Goal: Transaction & Acquisition: Download file/media

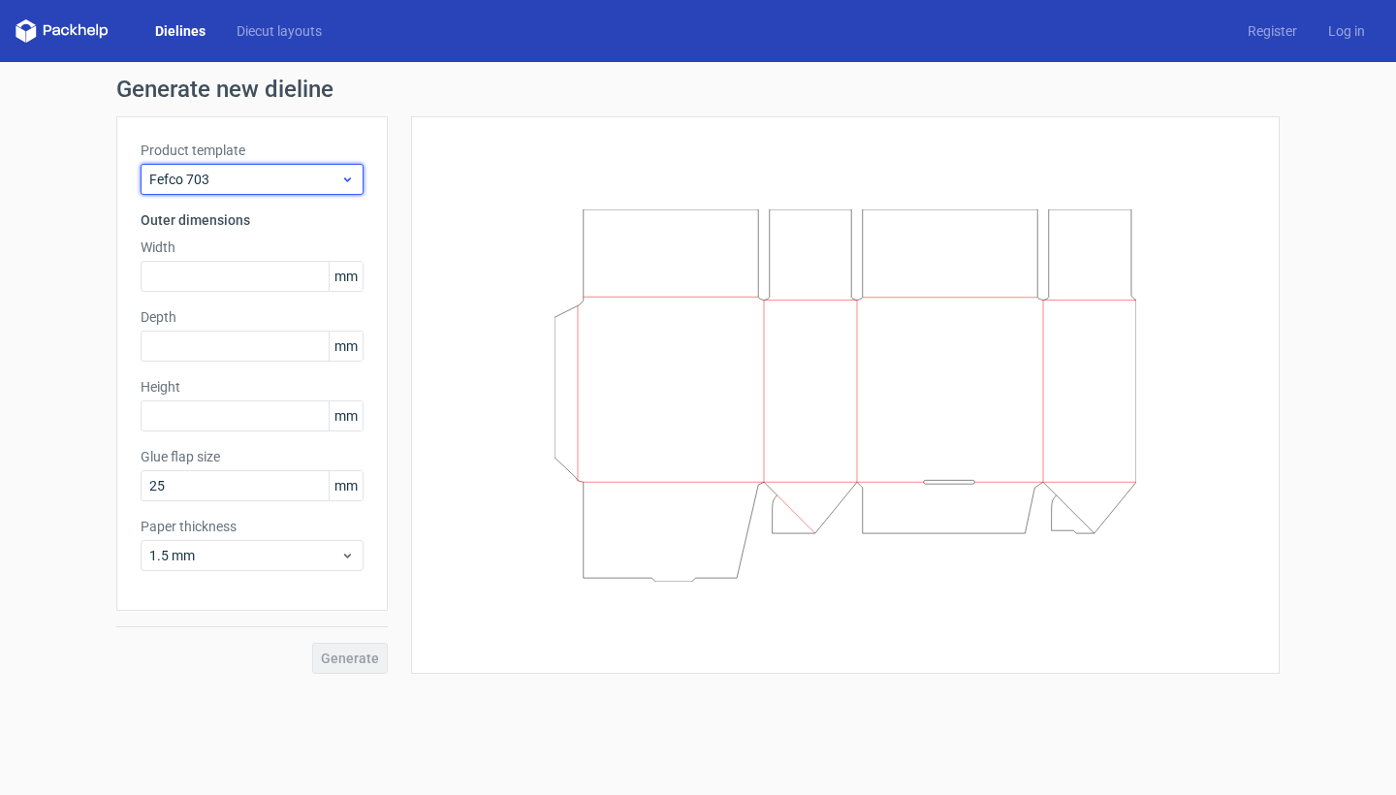
click at [267, 170] on span "Fefco 703" at bounding box center [244, 179] width 191 height 19
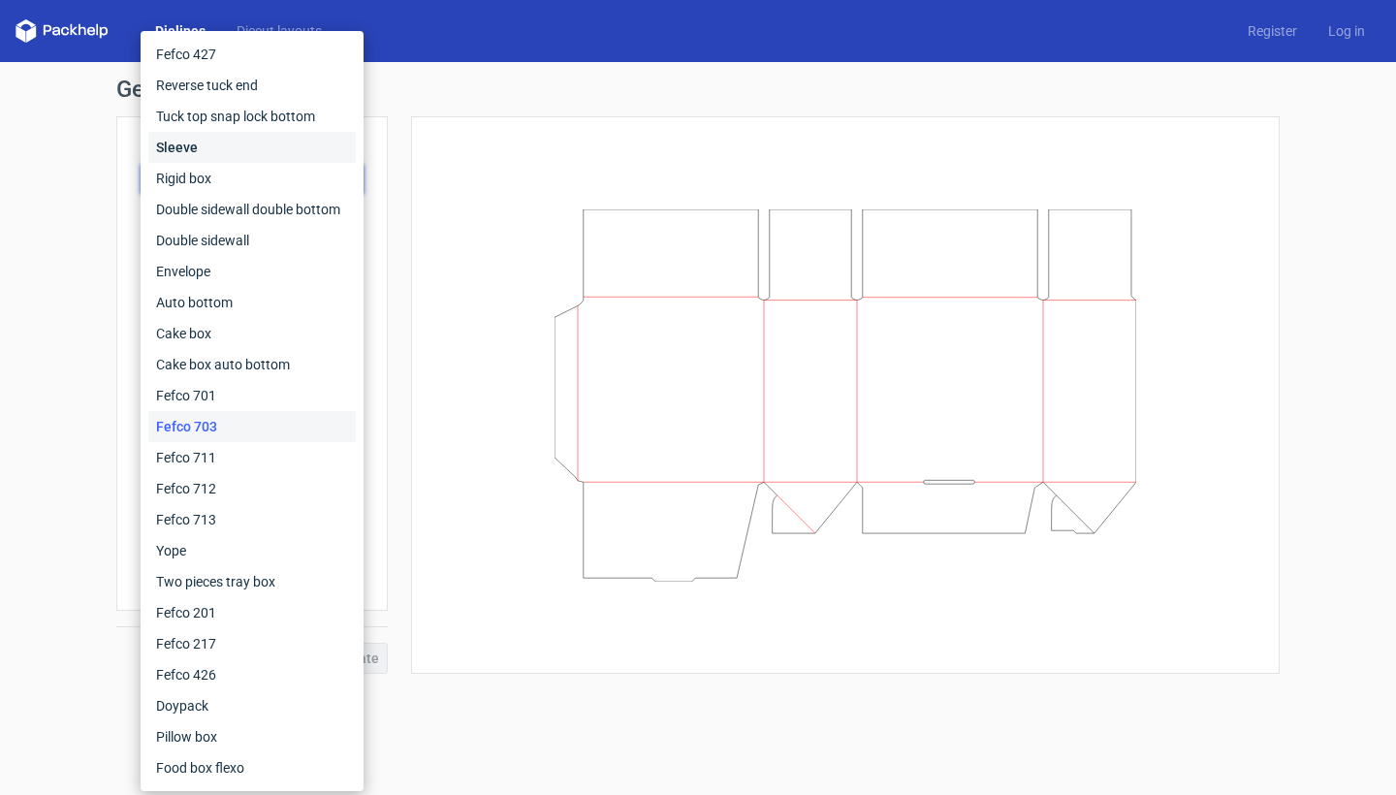
click at [245, 141] on div "Sleeve" at bounding box center [251, 147] width 207 height 31
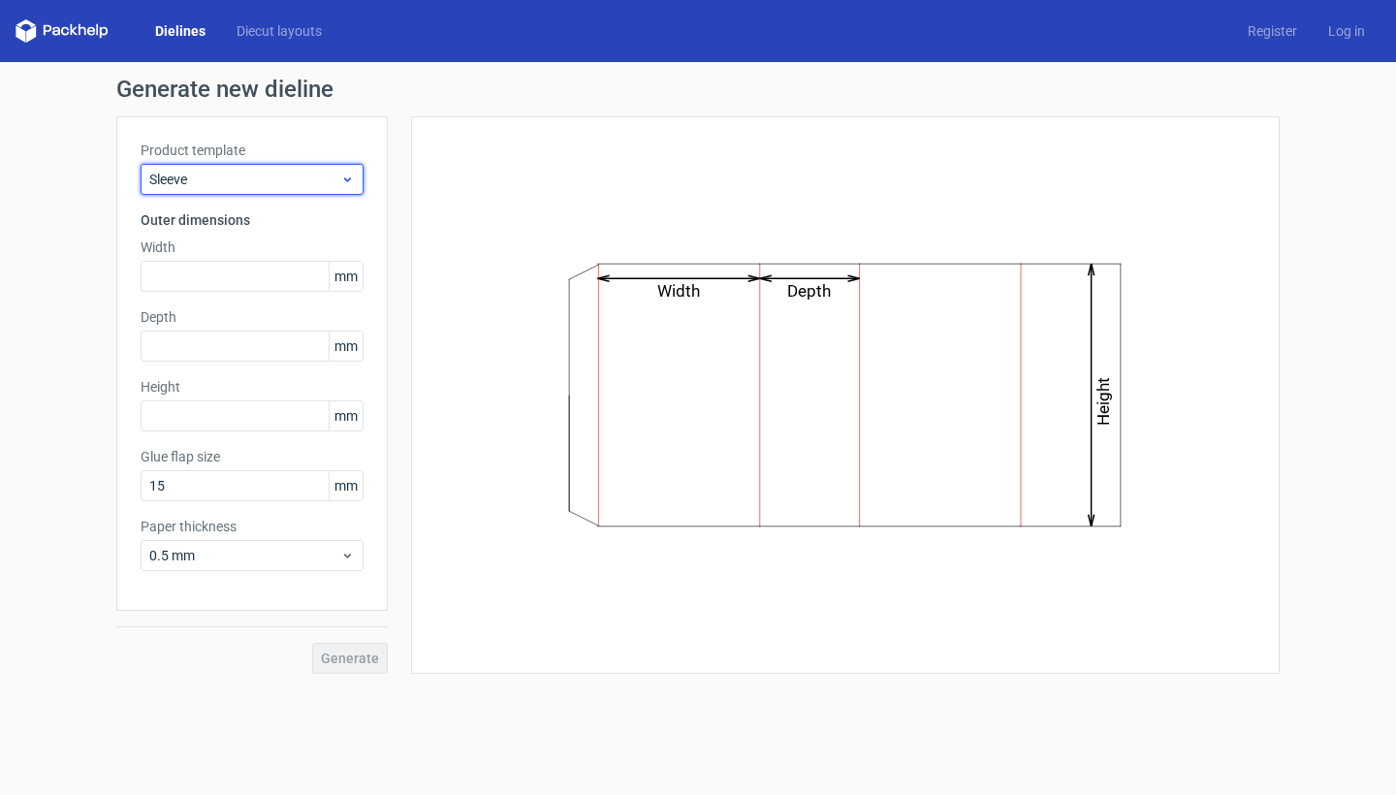
click at [237, 178] on span "Sleeve" at bounding box center [244, 179] width 191 height 19
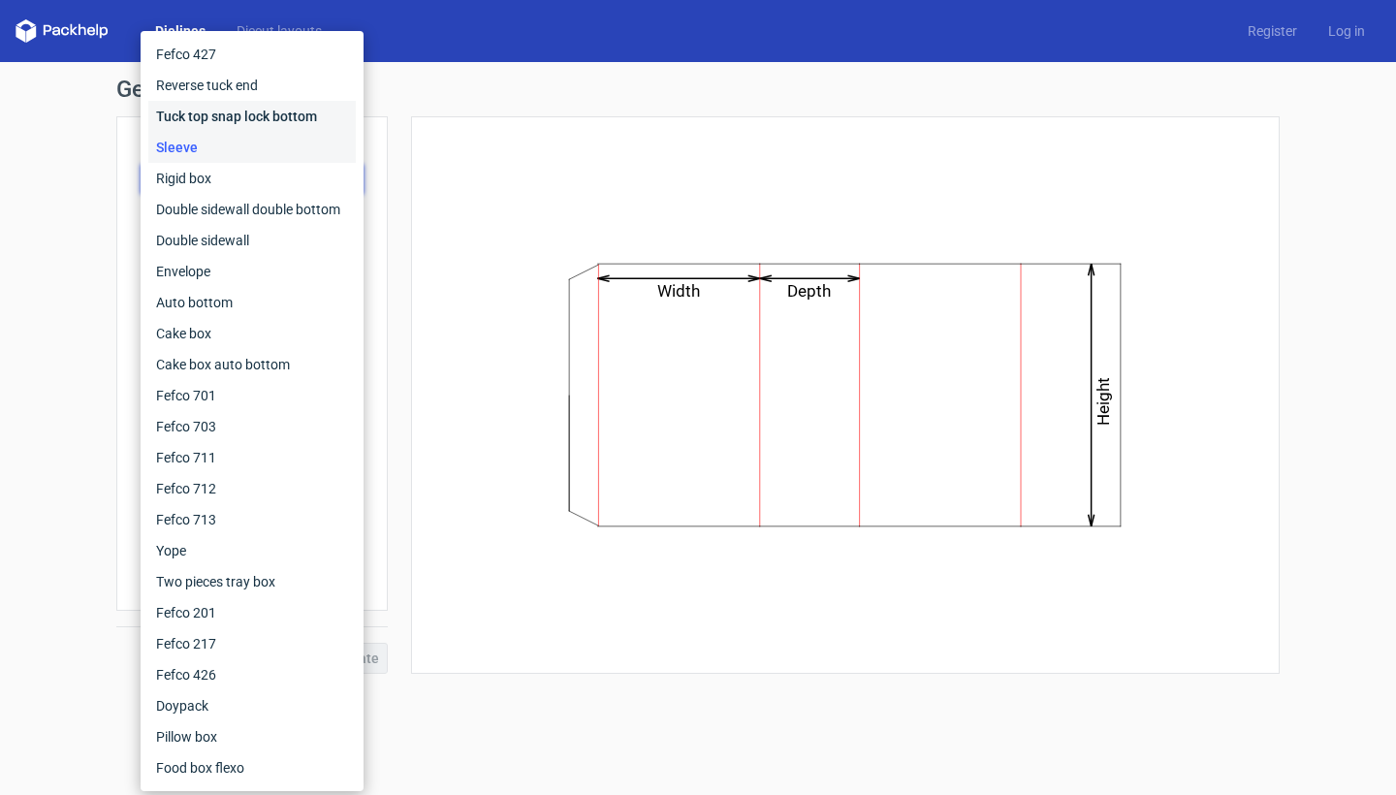
click at [252, 102] on div "Tuck top snap lock bottom" at bounding box center [251, 116] width 207 height 31
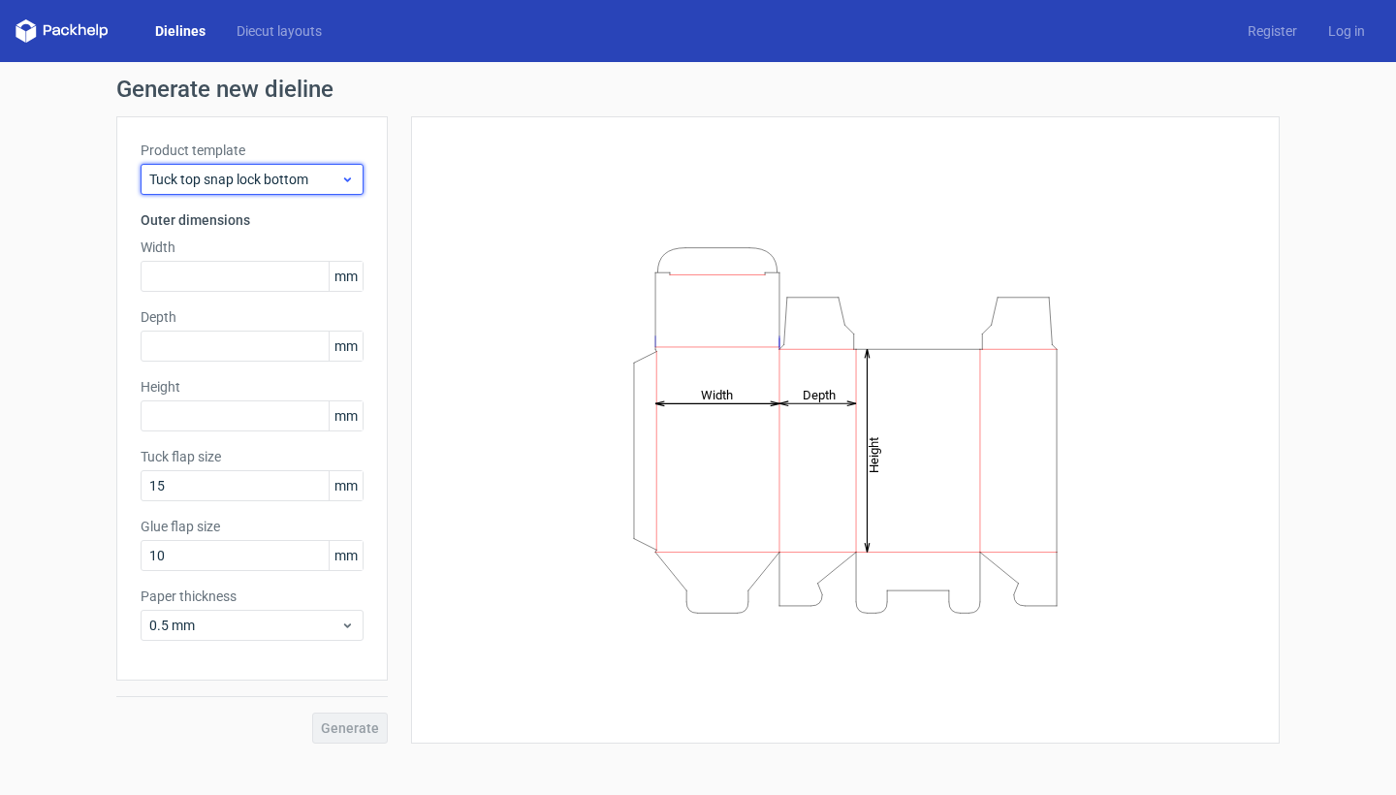
click at [255, 173] on span "Tuck top snap lock bottom" at bounding box center [244, 179] width 191 height 19
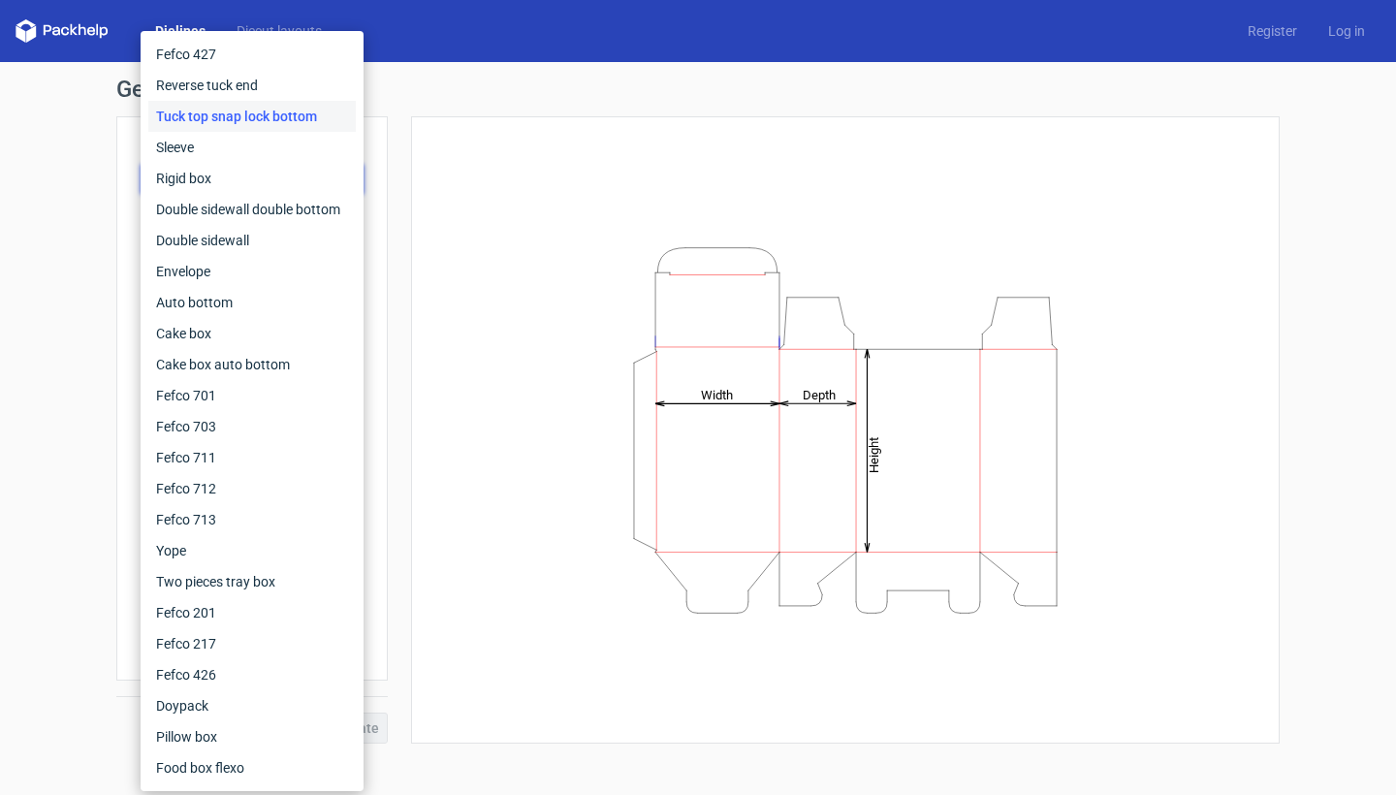
click at [256, 103] on div "Tuck top snap lock bottom" at bounding box center [251, 116] width 207 height 31
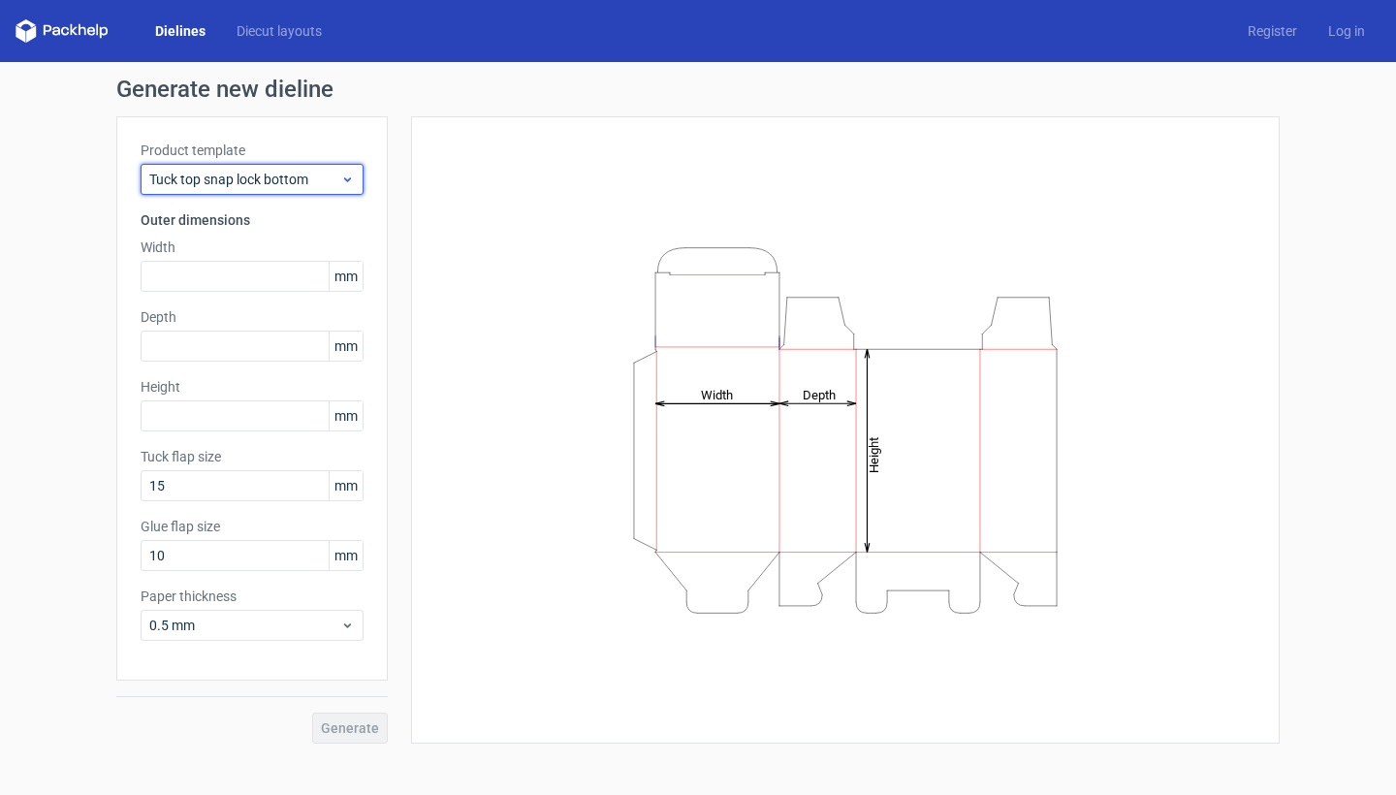
click at [242, 180] on span "Tuck top snap lock bottom" at bounding box center [244, 179] width 191 height 19
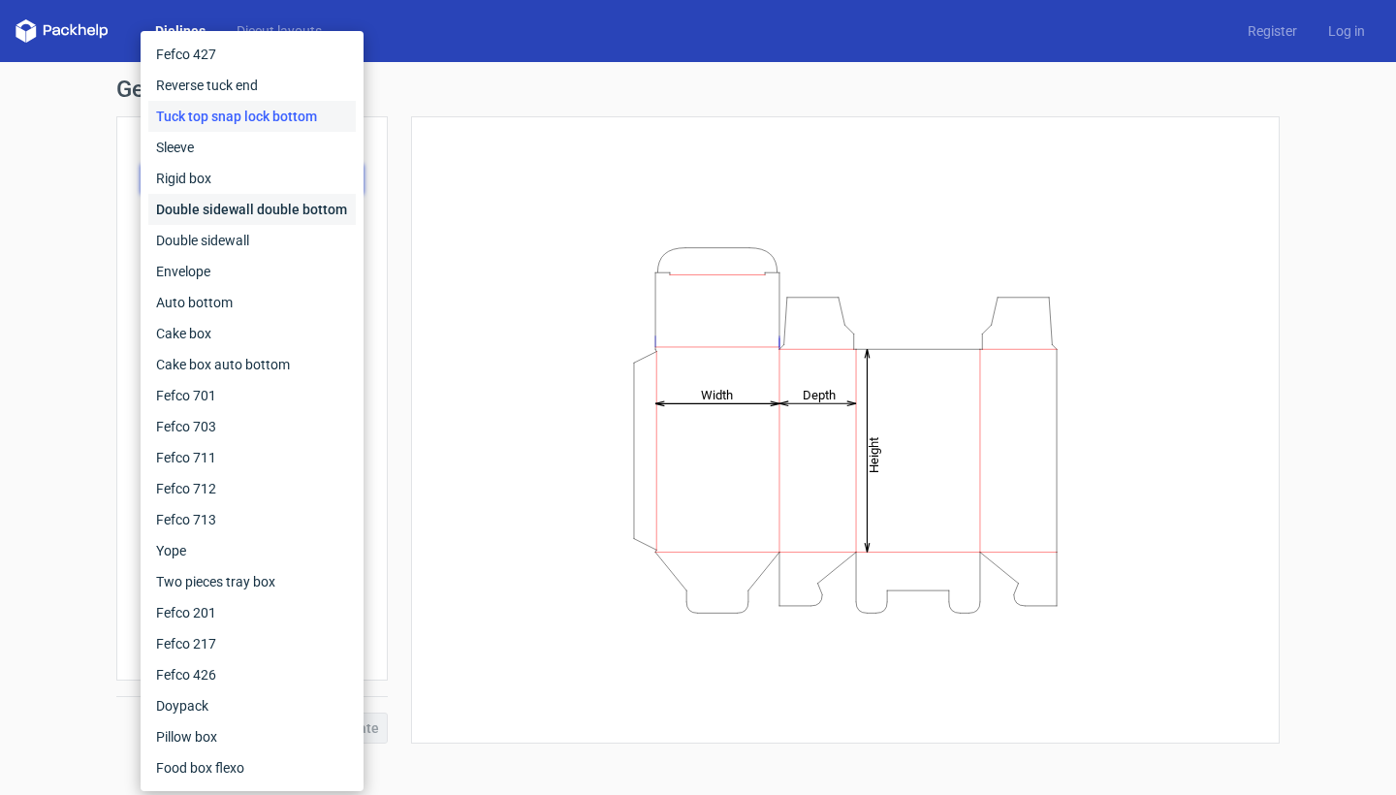
click at [243, 210] on div "Double sidewall double bottom" at bounding box center [251, 209] width 207 height 31
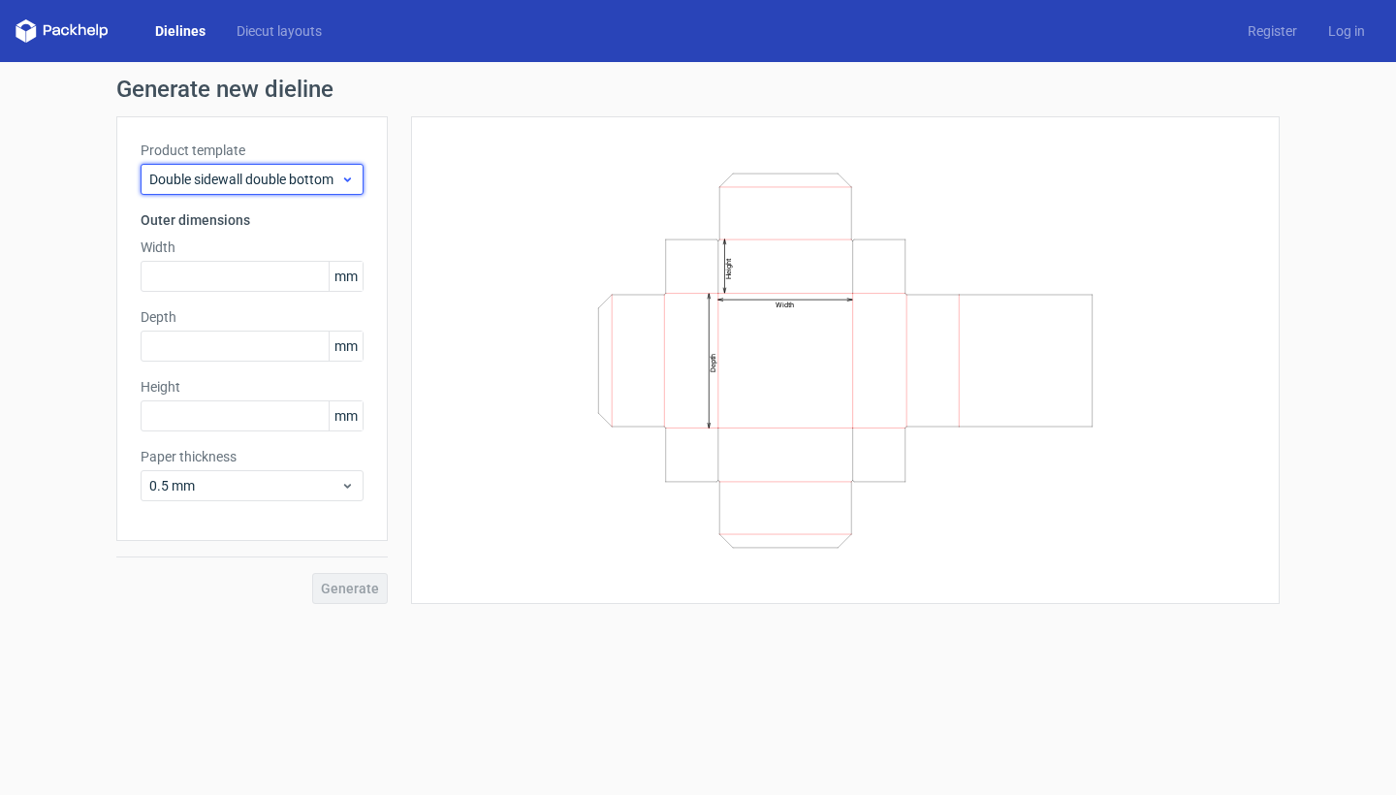
click at [285, 186] on span "Double sidewall double bottom" at bounding box center [244, 179] width 191 height 19
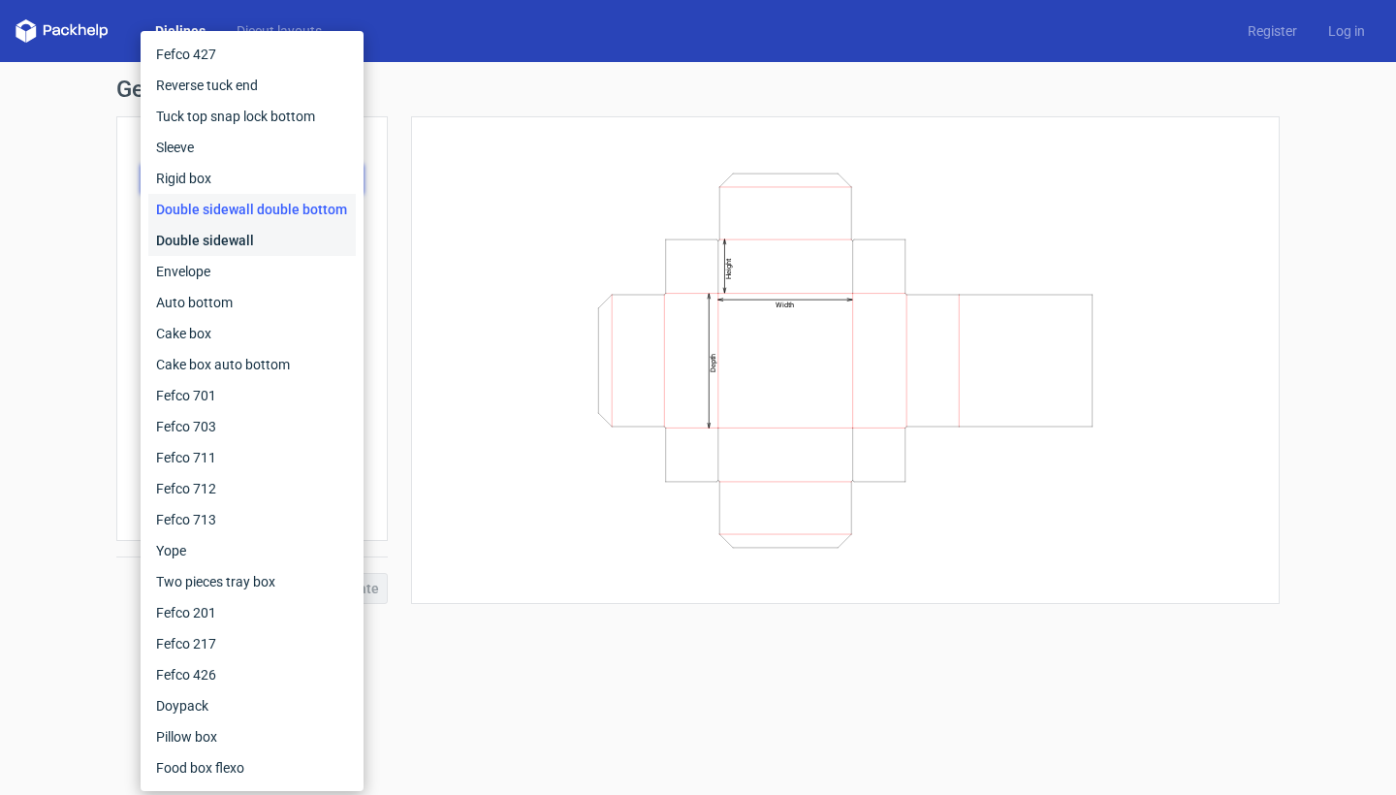
click at [264, 246] on div "Double sidewall" at bounding box center [251, 240] width 207 height 31
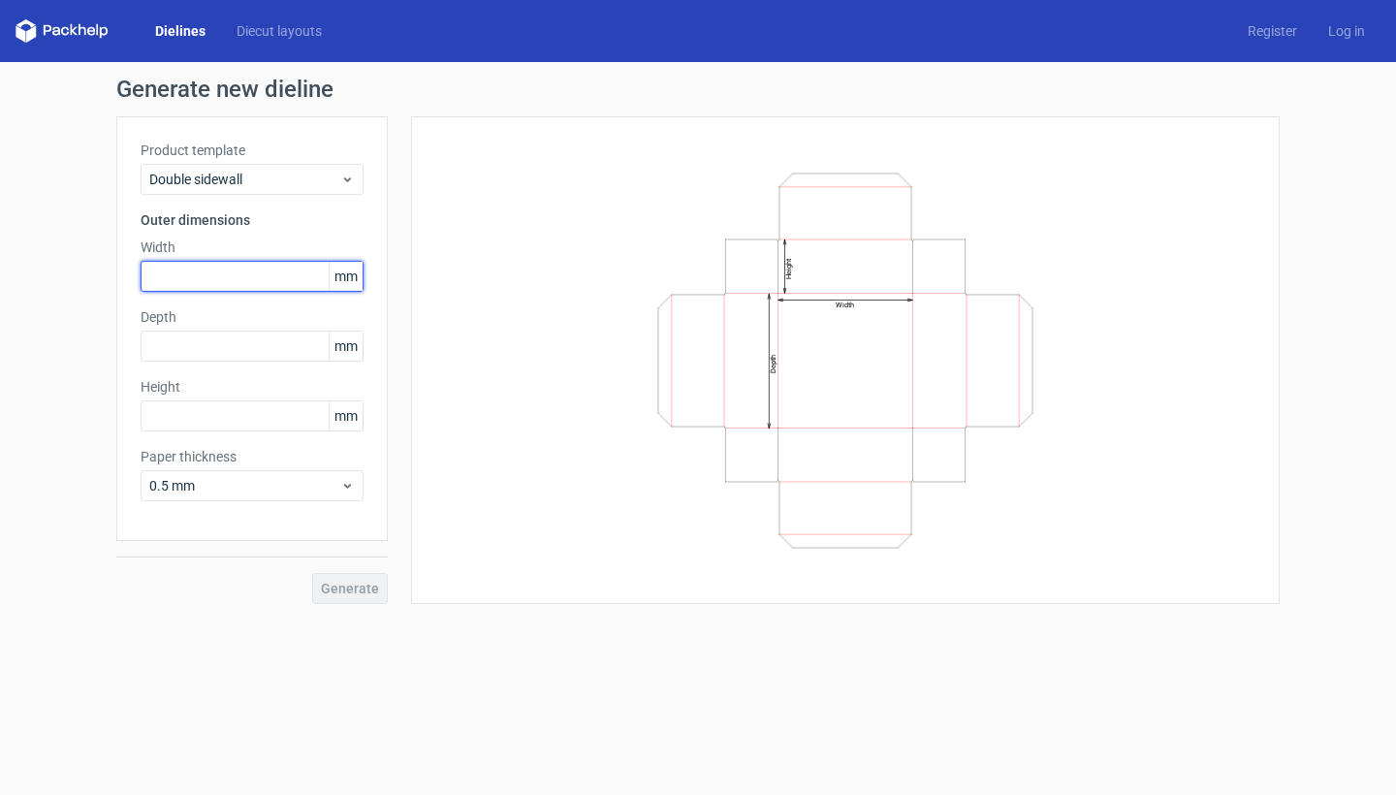
click at [250, 269] on input "text" at bounding box center [252, 276] width 223 height 31
type input "150"
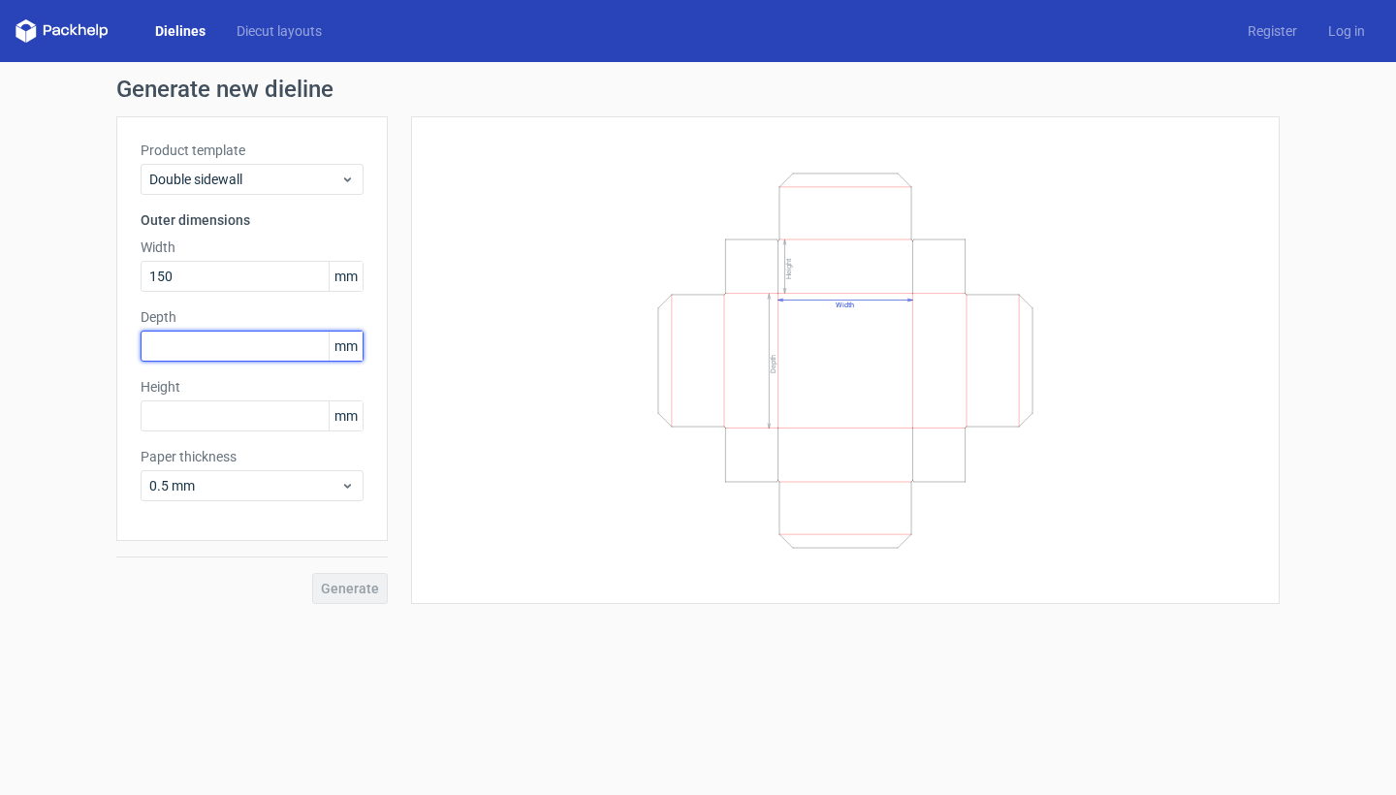
click at [215, 343] on input "text" at bounding box center [252, 345] width 223 height 31
type input "150"
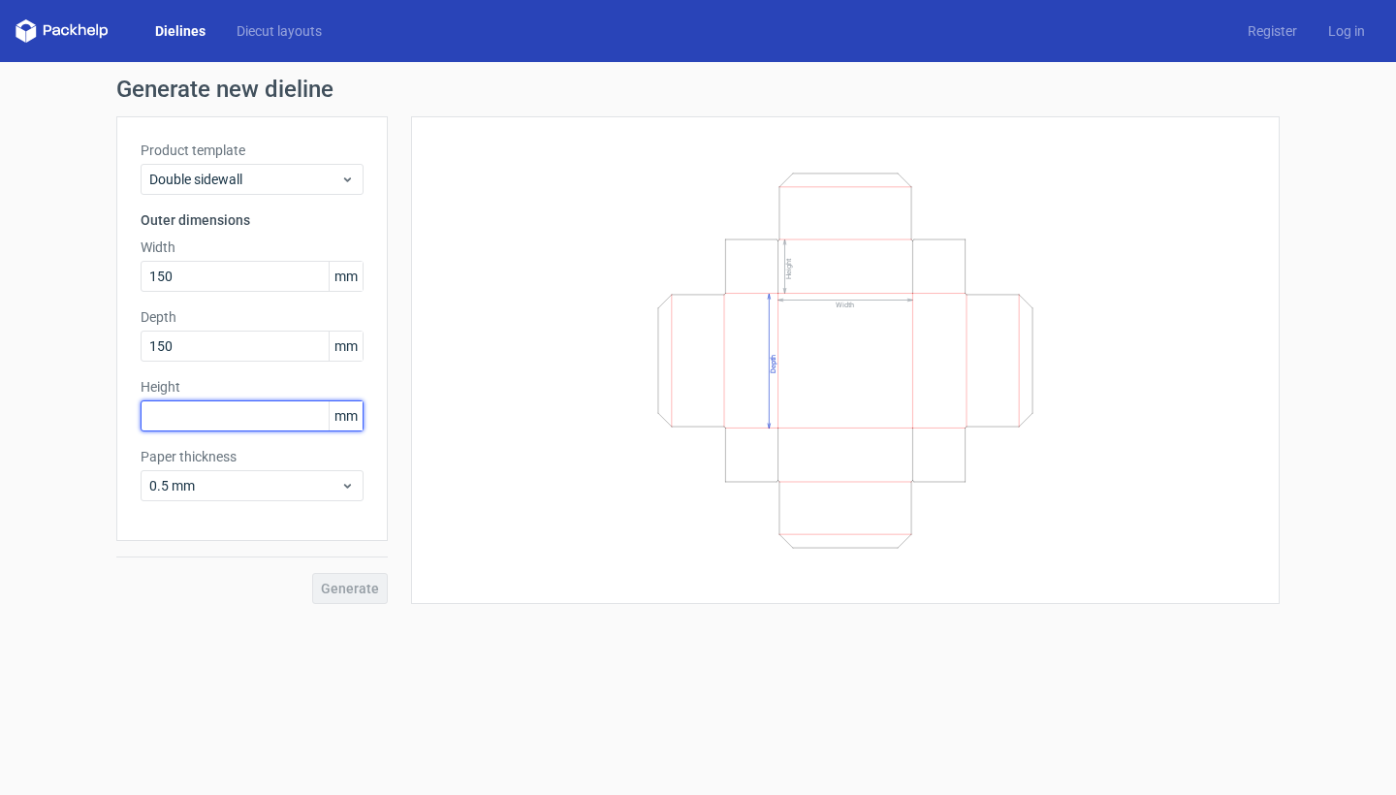
click at [210, 420] on input "text" at bounding box center [252, 415] width 223 height 31
type input "150"
click at [326, 598] on button "Generate" at bounding box center [350, 588] width 76 height 31
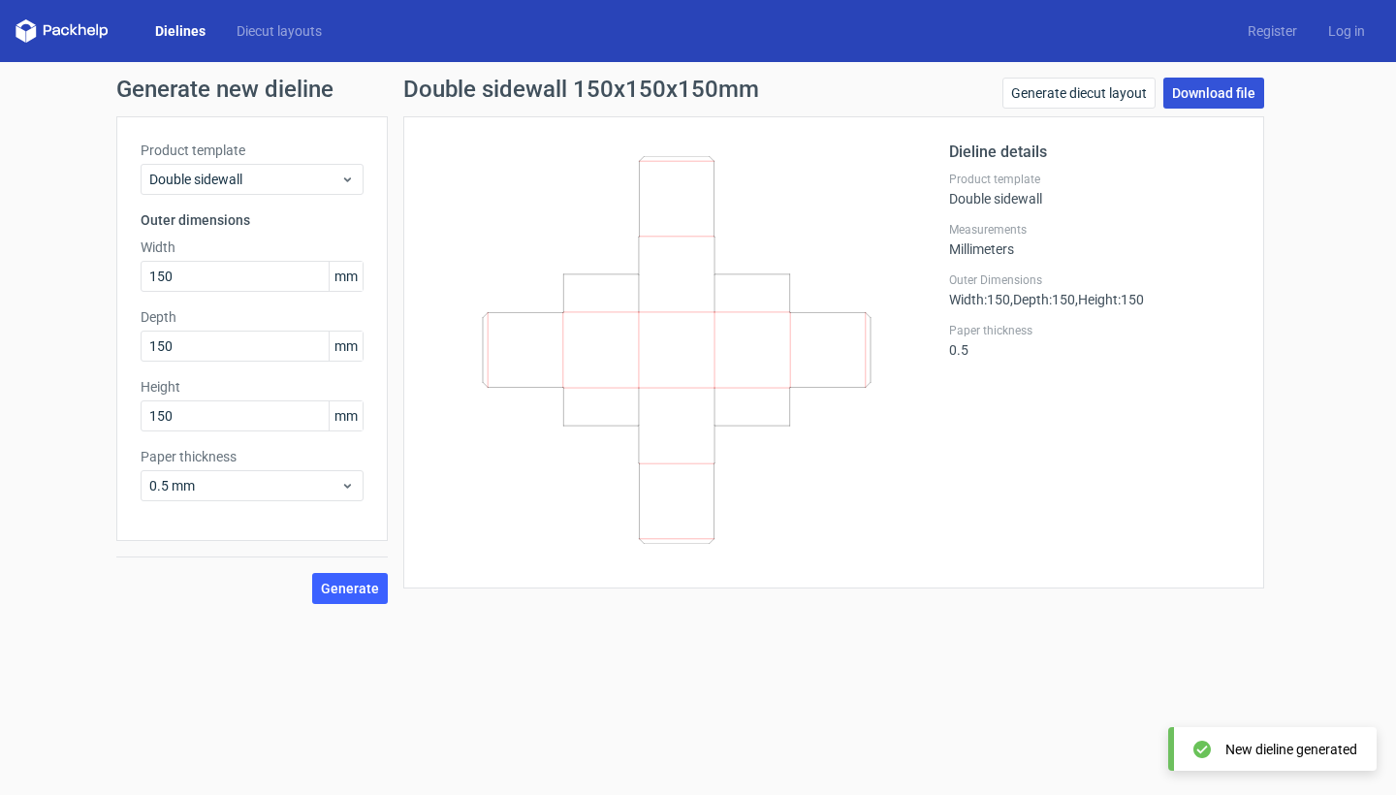
click at [1180, 91] on link "Download file" at bounding box center [1213, 93] width 101 height 31
